Goal: Information Seeking & Learning: Learn about a topic

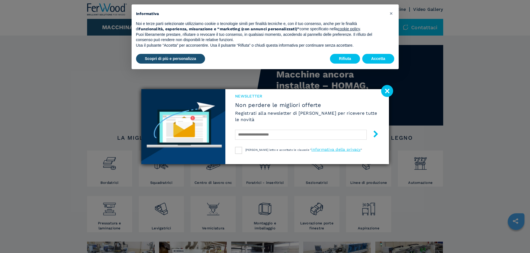
click at [386, 93] on image at bounding box center [387, 91] width 12 height 12
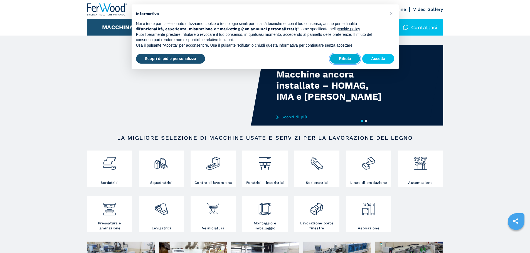
click at [350, 56] on button "Rifiuta" at bounding box center [345, 59] width 30 height 10
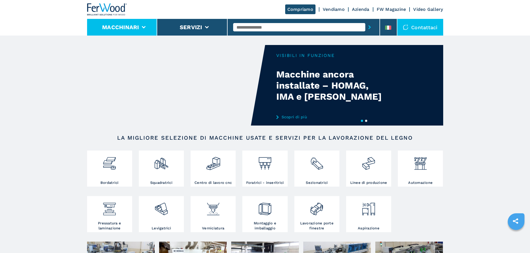
click at [133, 23] on li "Macchinari" at bounding box center [122, 27] width 70 height 17
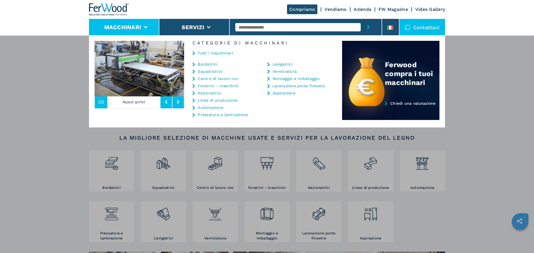
click at [194, 100] on icon at bounding box center [193, 101] width 3 height 4
click at [222, 101] on link "Linee di produzione" at bounding box center [217, 100] width 39 height 4
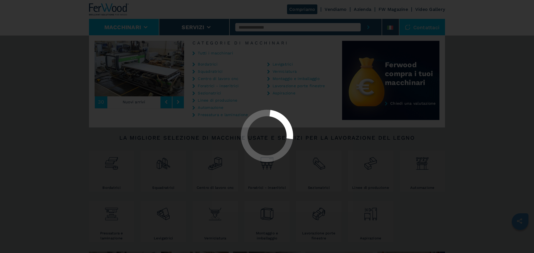
select select "**********"
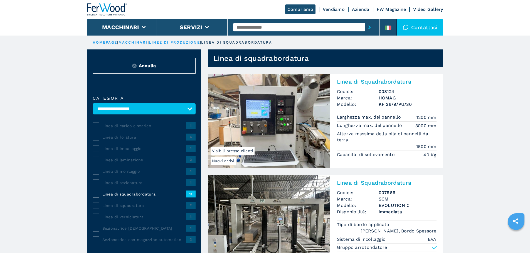
click at [390, 92] on h3 "008124" at bounding box center [407, 91] width 58 height 6
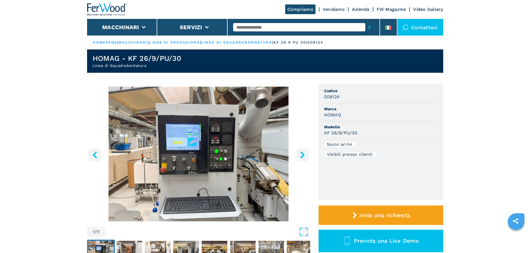
click at [303, 152] on icon "right-button" at bounding box center [302, 154] width 7 height 7
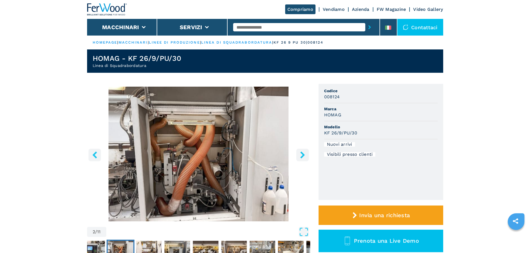
click at [304, 152] on icon "right-button" at bounding box center [302, 154] width 7 height 7
click at [302, 155] on icon "right-button" at bounding box center [302, 154] width 7 height 7
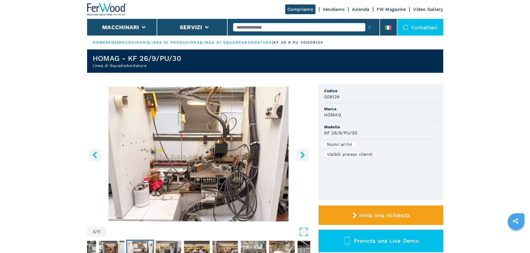
click at [303, 154] on icon "right-button" at bounding box center [302, 154] width 4 height 7
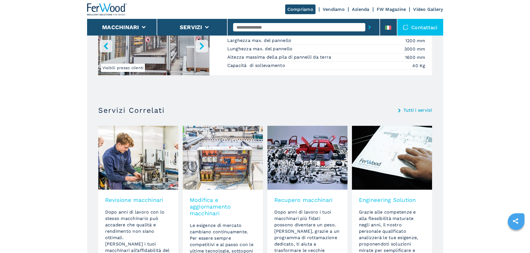
scroll to position [417, 0]
